Goal: Browse casually

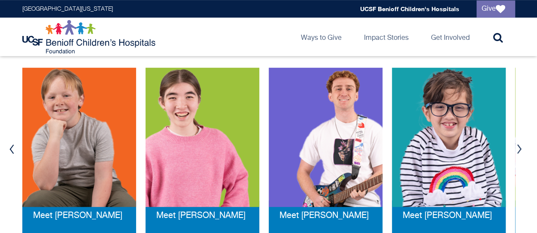
scroll to position [203, 0]
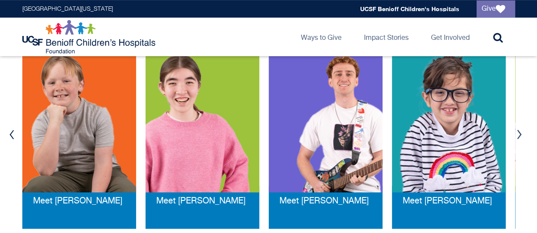
click at [517, 134] on button "Next" at bounding box center [519, 135] width 13 height 26
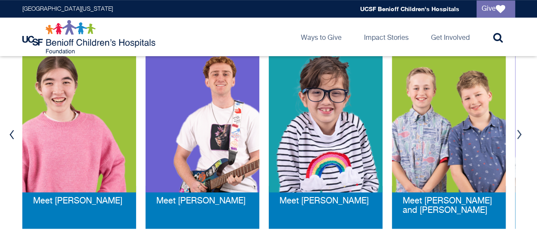
click at [517, 134] on button "Next" at bounding box center [519, 135] width 13 height 26
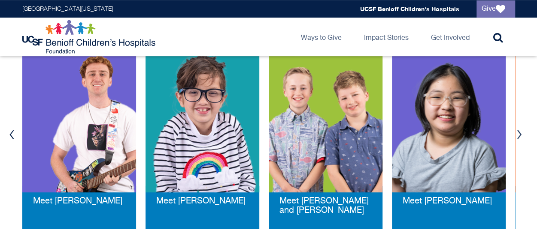
click at [517, 134] on button "Next" at bounding box center [519, 135] width 13 height 26
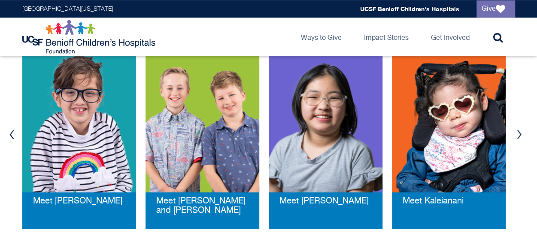
click at [517, 134] on button "Next" at bounding box center [519, 135] width 13 height 26
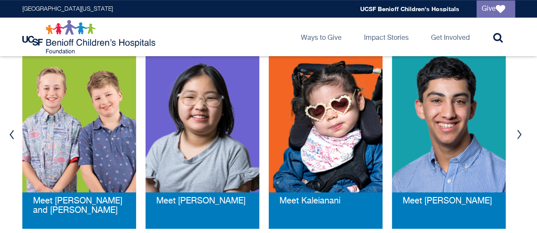
click at [517, 134] on button "Next" at bounding box center [519, 135] width 13 height 26
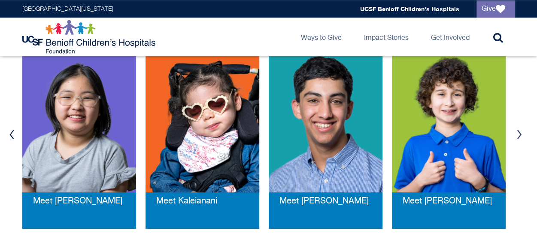
click at [517, 134] on button "Next" at bounding box center [519, 135] width 13 height 26
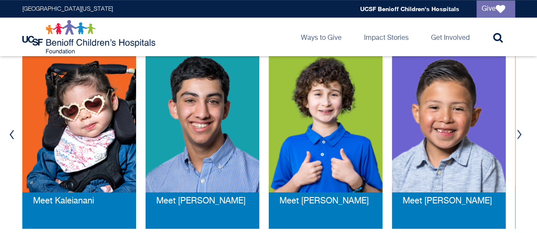
click at [517, 134] on button "Next" at bounding box center [519, 135] width 13 height 26
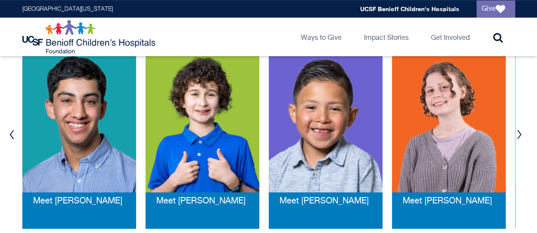
click at [517, 134] on button "Next" at bounding box center [519, 135] width 13 height 26
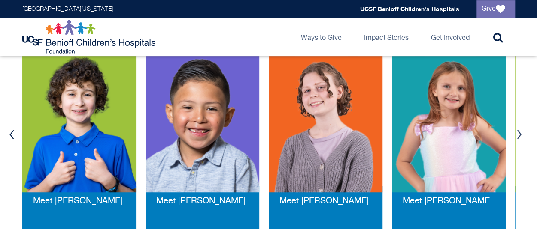
click at [517, 134] on button "Next" at bounding box center [519, 135] width 13 height 26
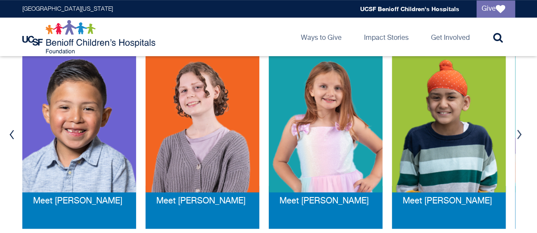
click at [517, 134] on button "Next" at bounding box center [519, 135] width 13 height 26
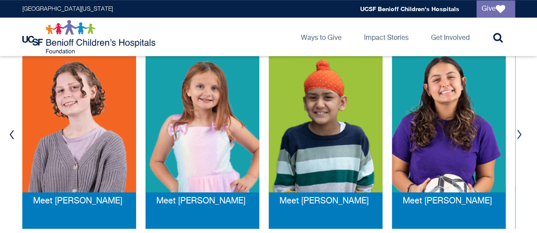
click at [517, 134] on button "Next" at bounding box center [519, 135] width 13 height 26
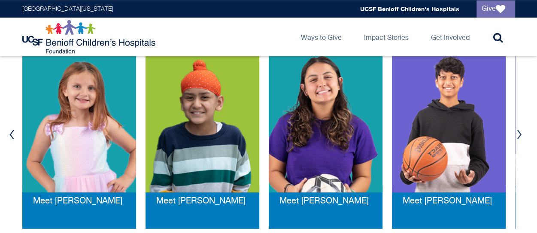
click at [517, 134] on button "Next" at bounding box center [519, 135] width 13 height 26
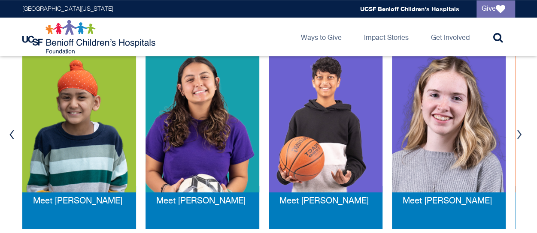
click at [517, 134] on button "Next" at bounding box center [519, 135] width 13 height 26
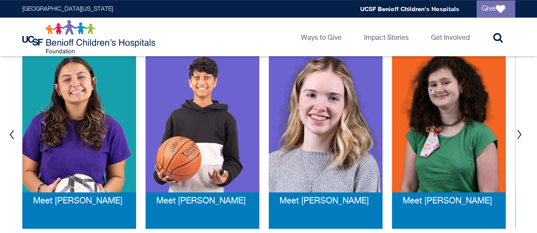
click at [517, 134] on button "Next" at bounding box center [519, 135] width 13 height 26
